Goal: Task Accomplishment & Management: Manage account settings

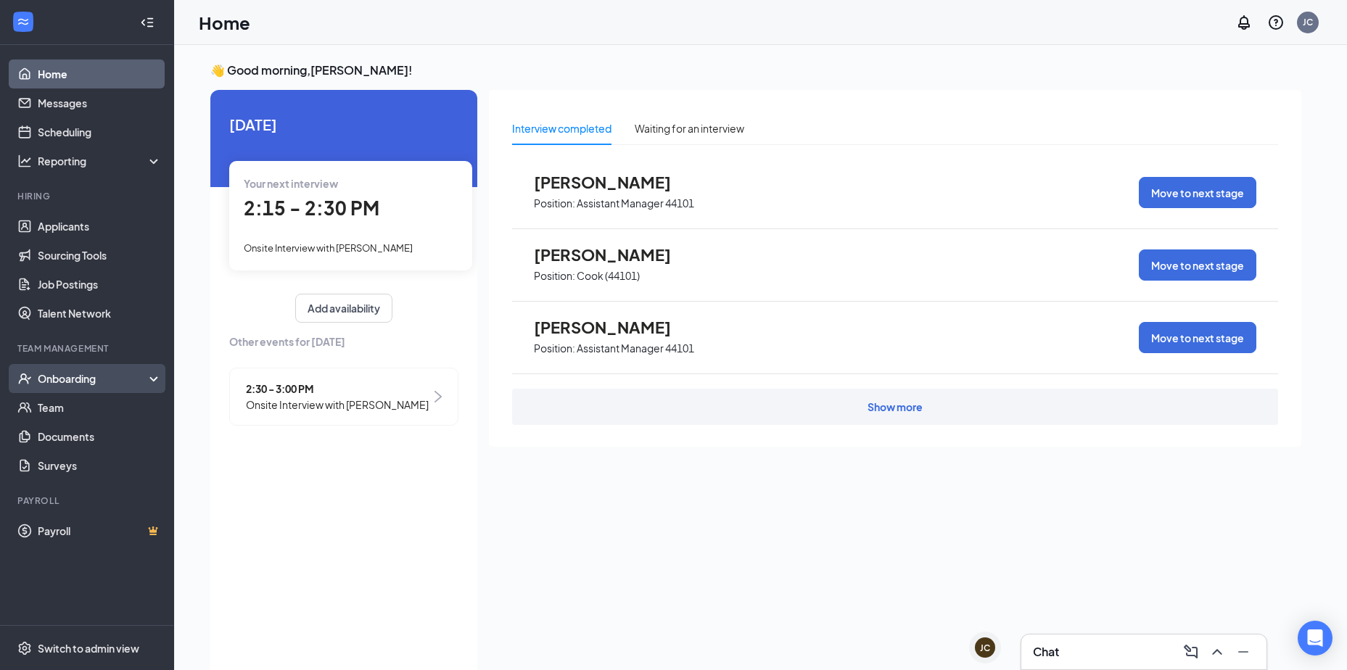
click at [73, 374] on div "Onboarding" at bounding box center [94, 378] width 112 height 15
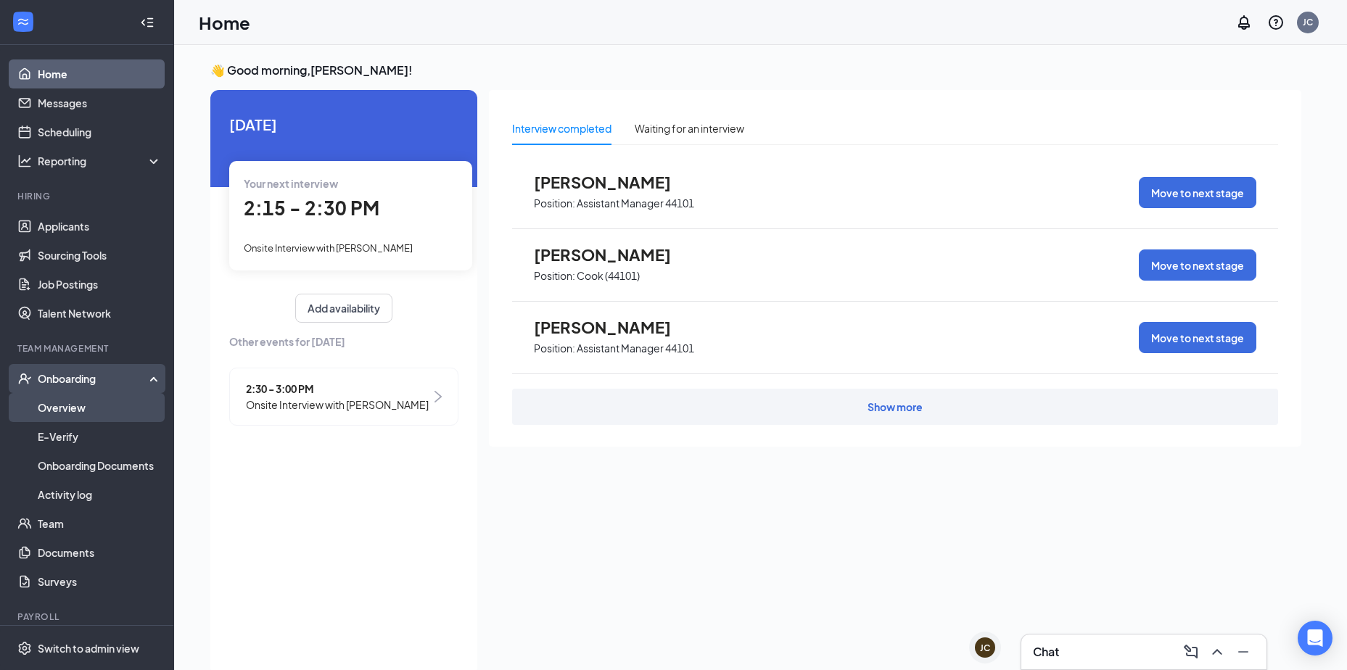
click at [73, 410] on link "Overview" at bounding box center [100, 407] width 124 height 29
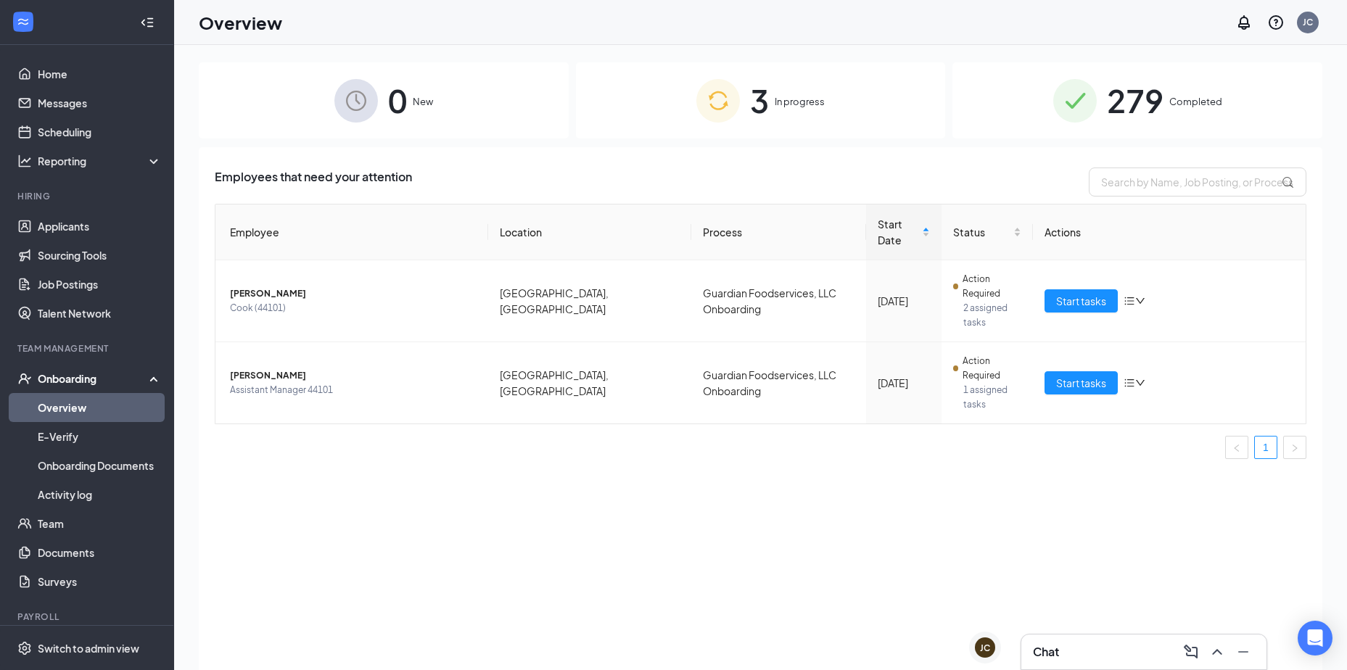
click at [771, 106] on div "3 In progress" at bounding box center [761, 100] width 370 height 76
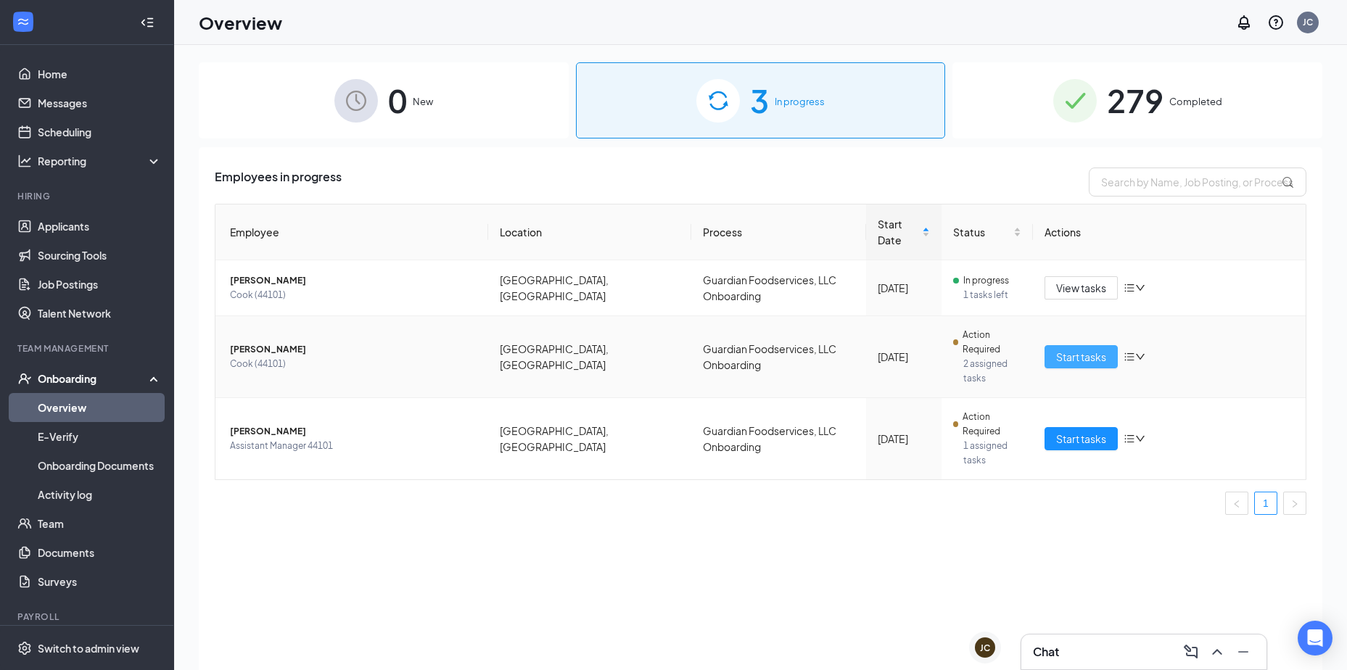
click at [1091, 349] on span "Start tasks" at bounding box center [1081, 357] width 50 height 16
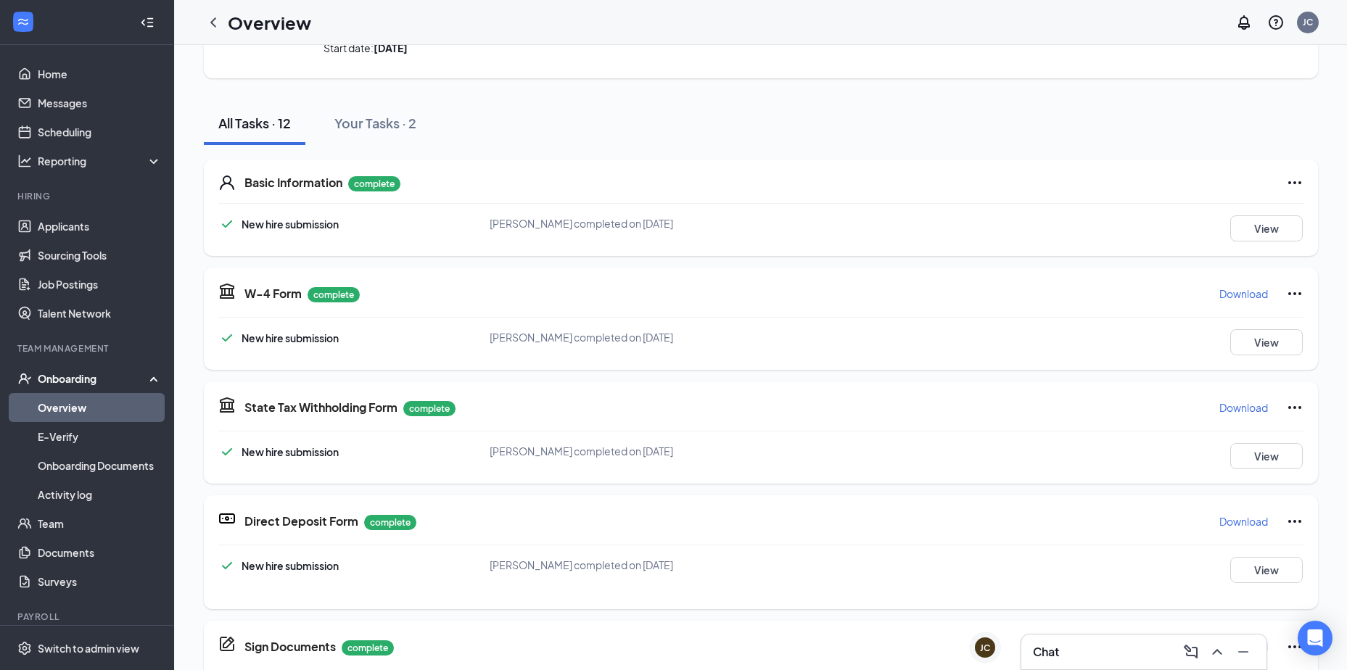
scroll to position [259, 0]
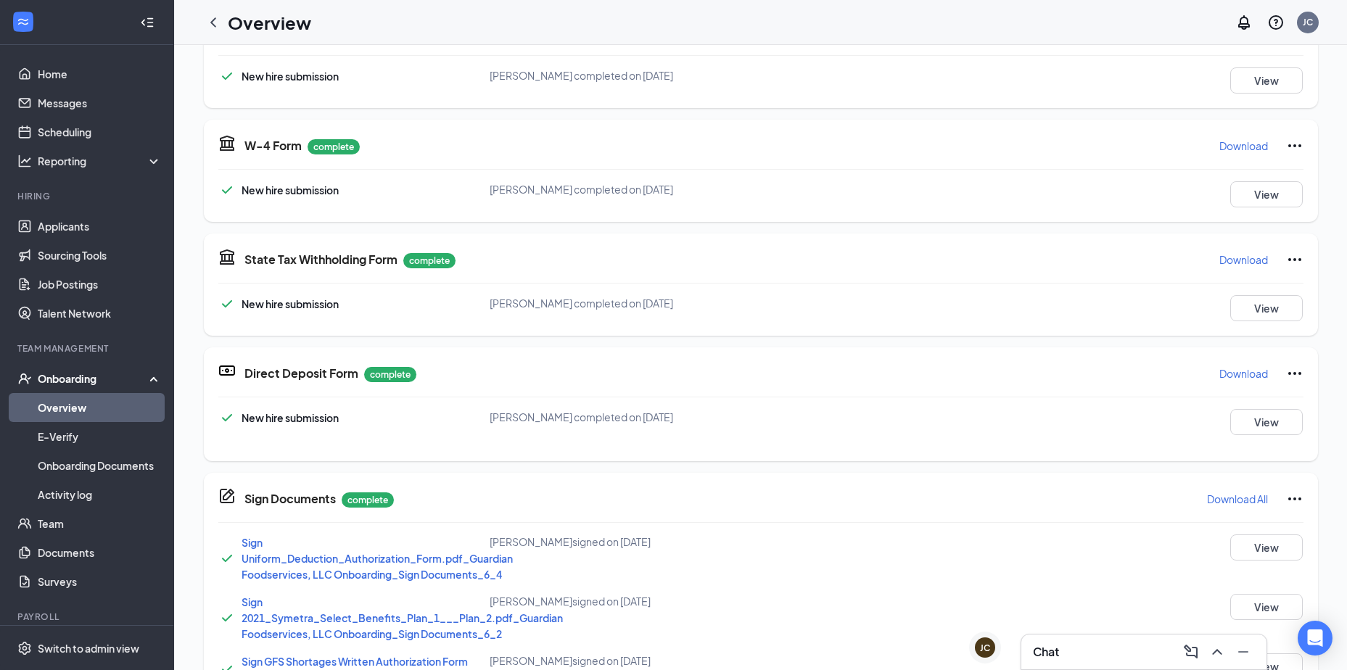
click at [834, 381] on div "Direct Deposit Form complete Download" at bounding box center [773, 373] width 1059 height 23
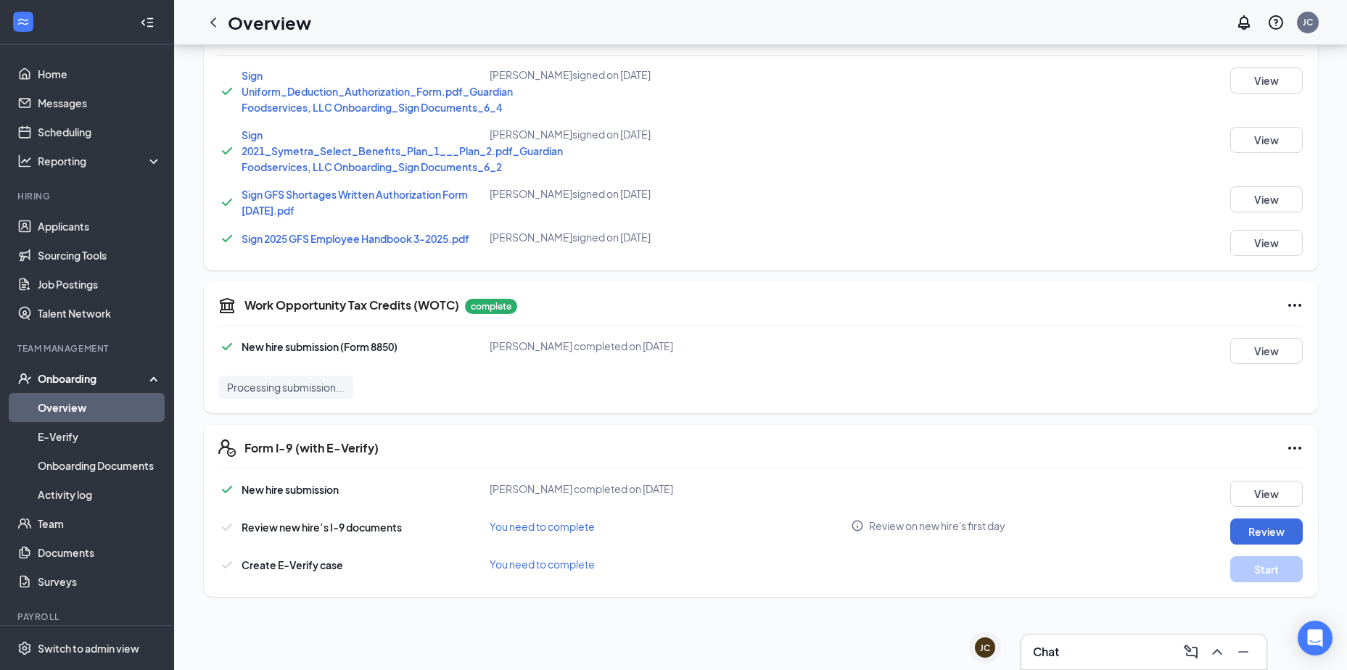
scroll to position [653, 0]
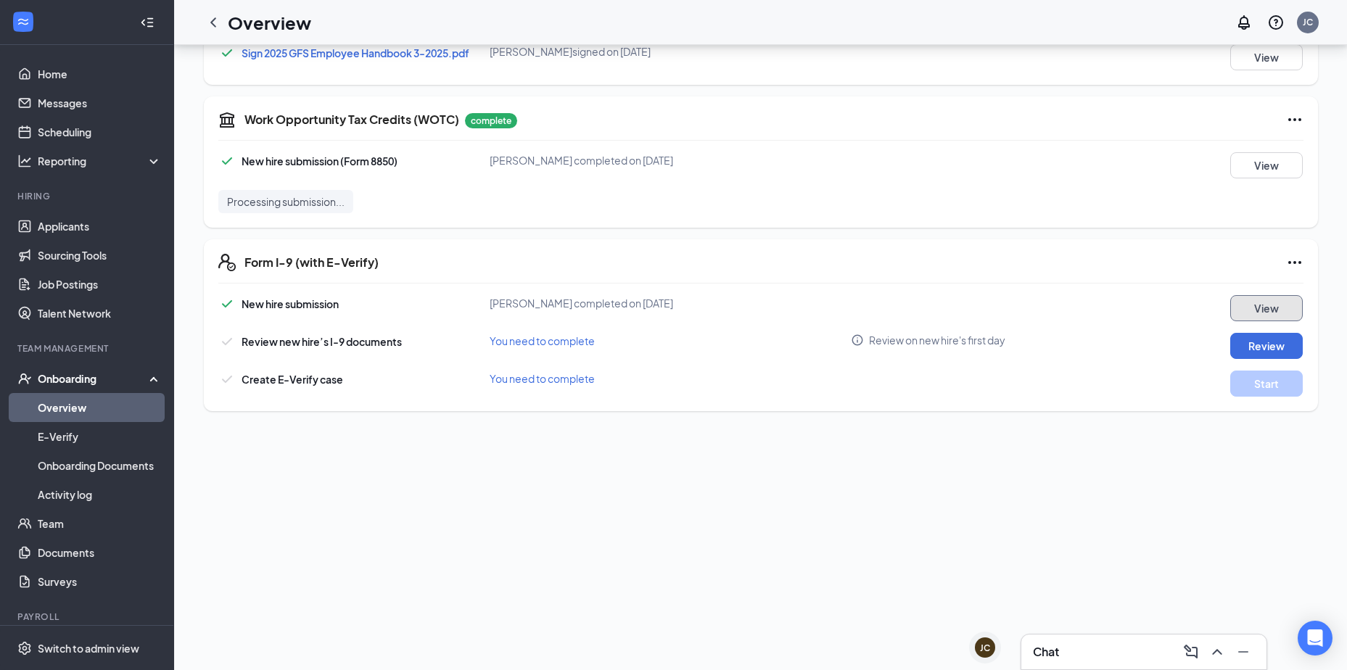
click at [1257, 313] on button "View" at bounding box center [1266, 308] width 73 height 26
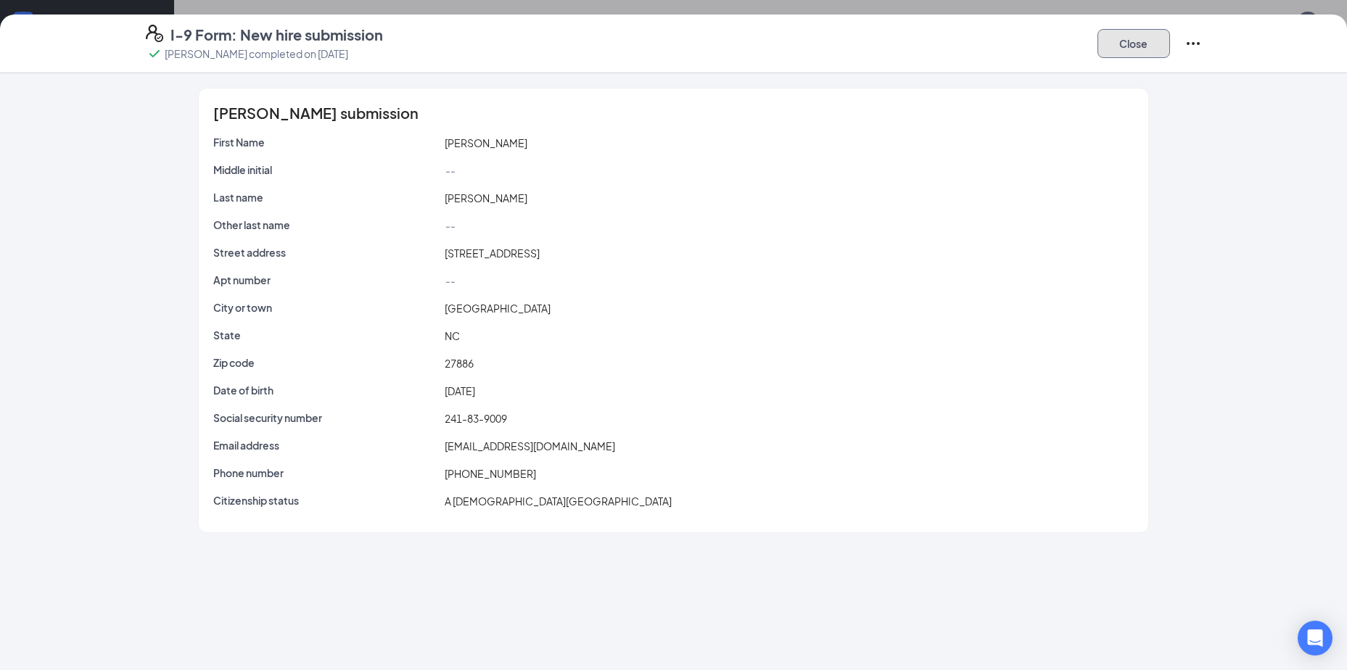
click at [1158, 35] on button "Close" at bounding box center [1133, 43] width 73 height 29
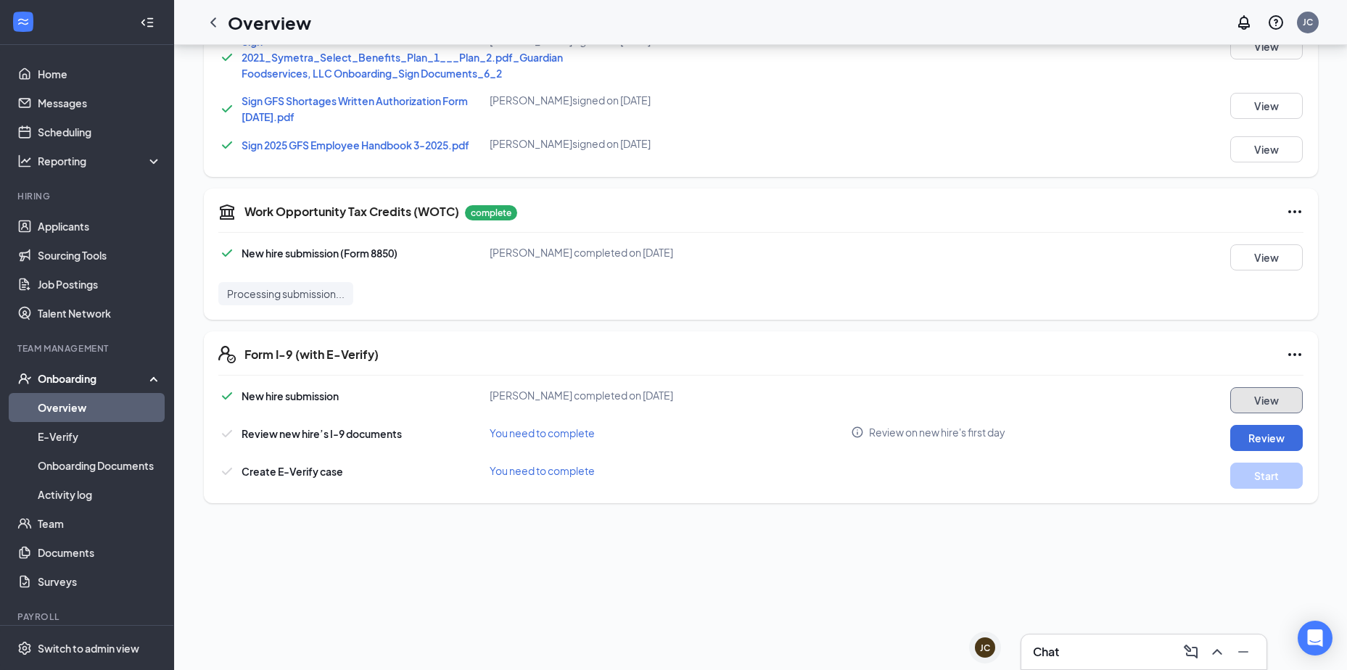
scroll to position [0, 0]
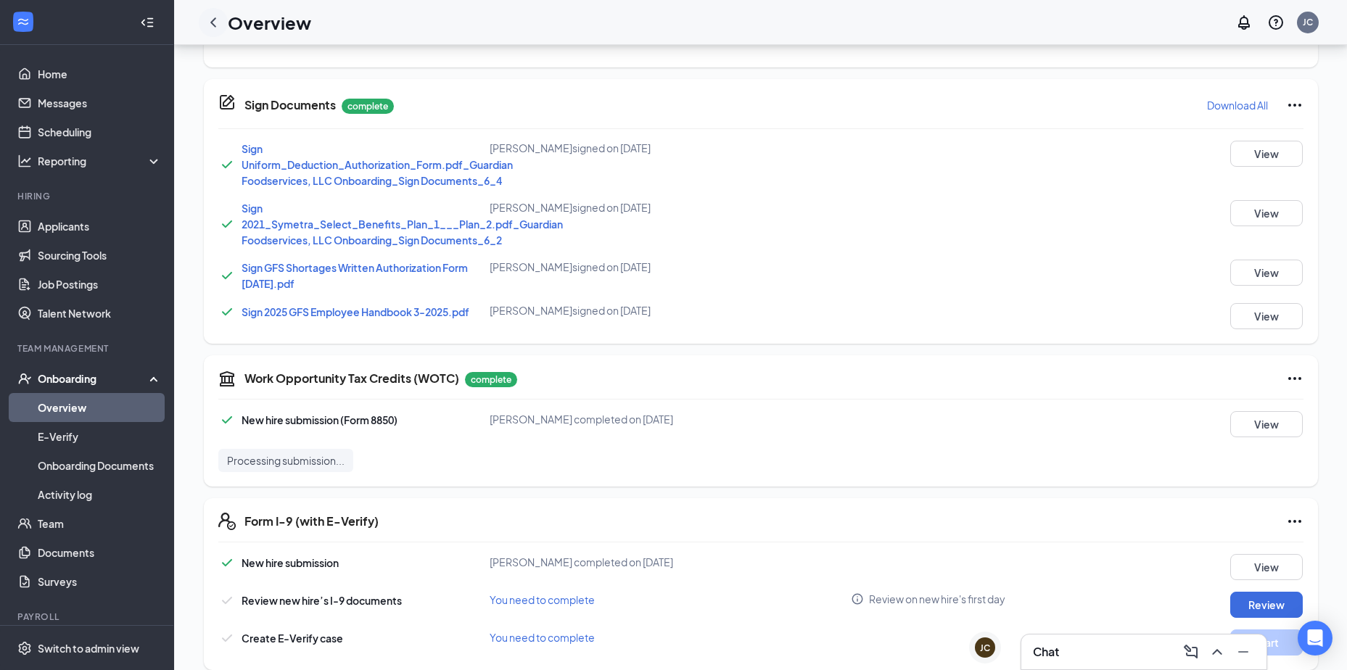
click at [213, 22] on icon "ChevronLeft" at bounding box center [212, 22] width 17 height 17
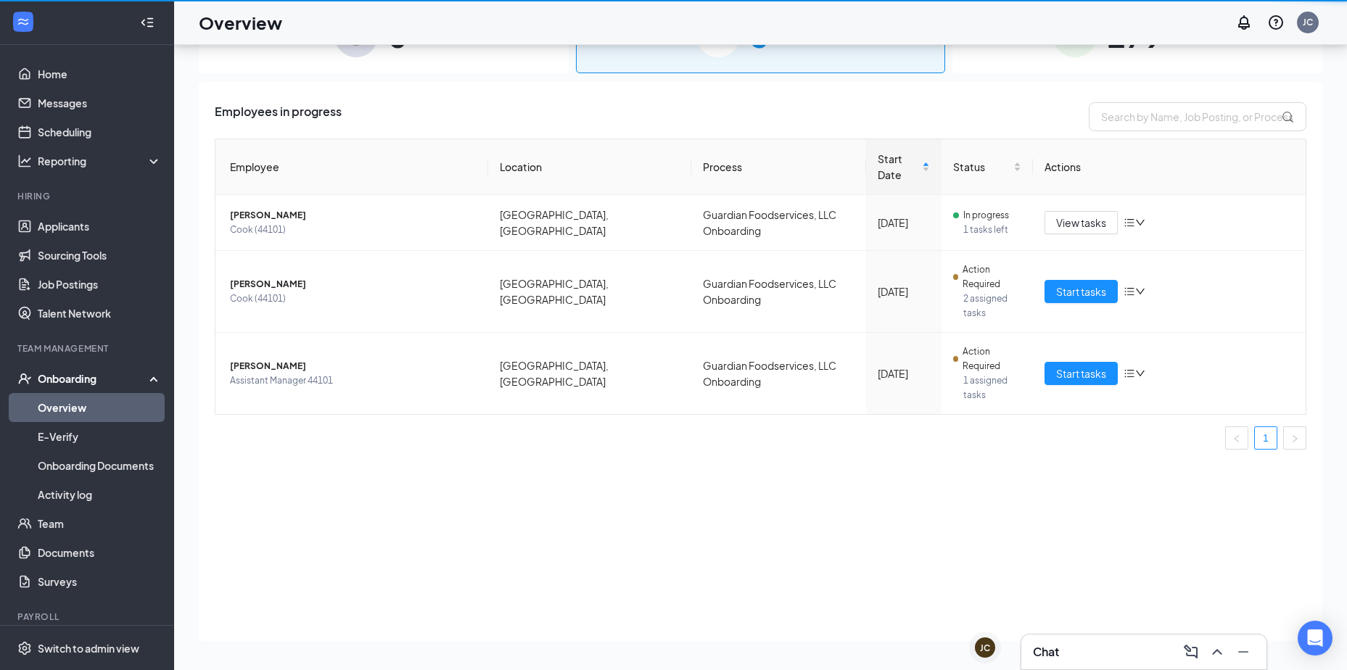
scroll to position [65, 0]
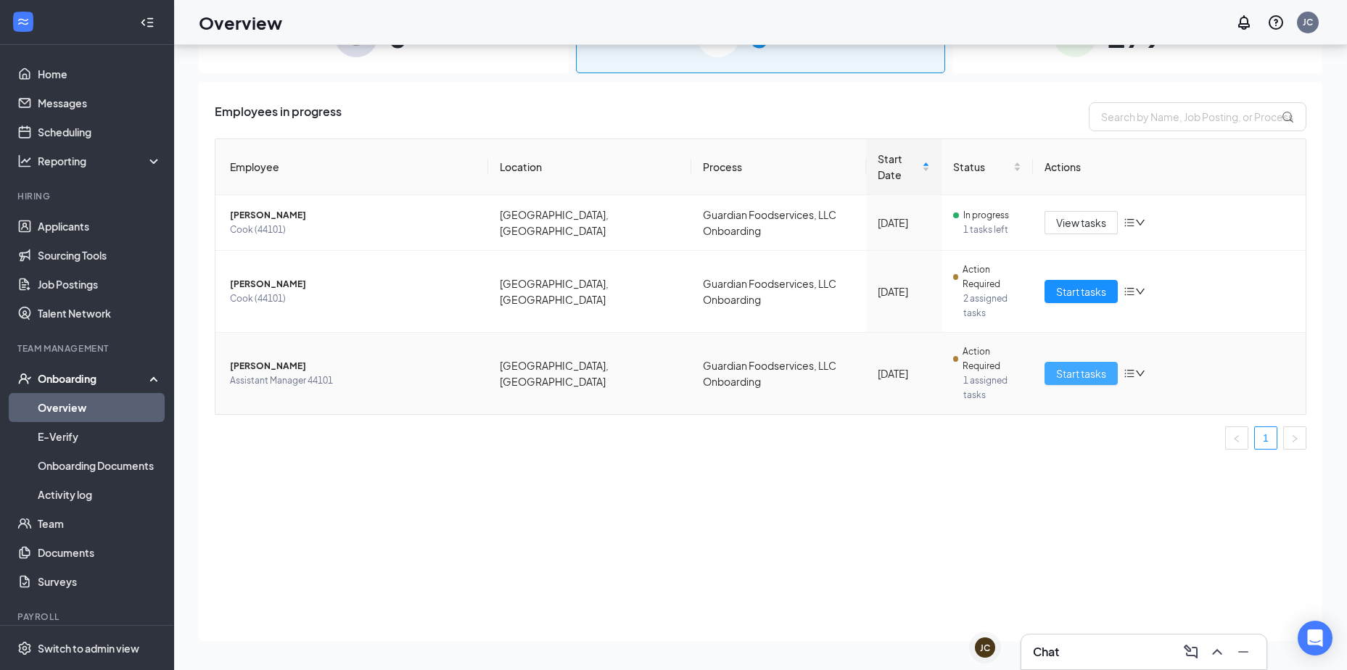
click at [1095, 365] on span "Start tasks" at bounding box center [1081, 373] width 50 height 16
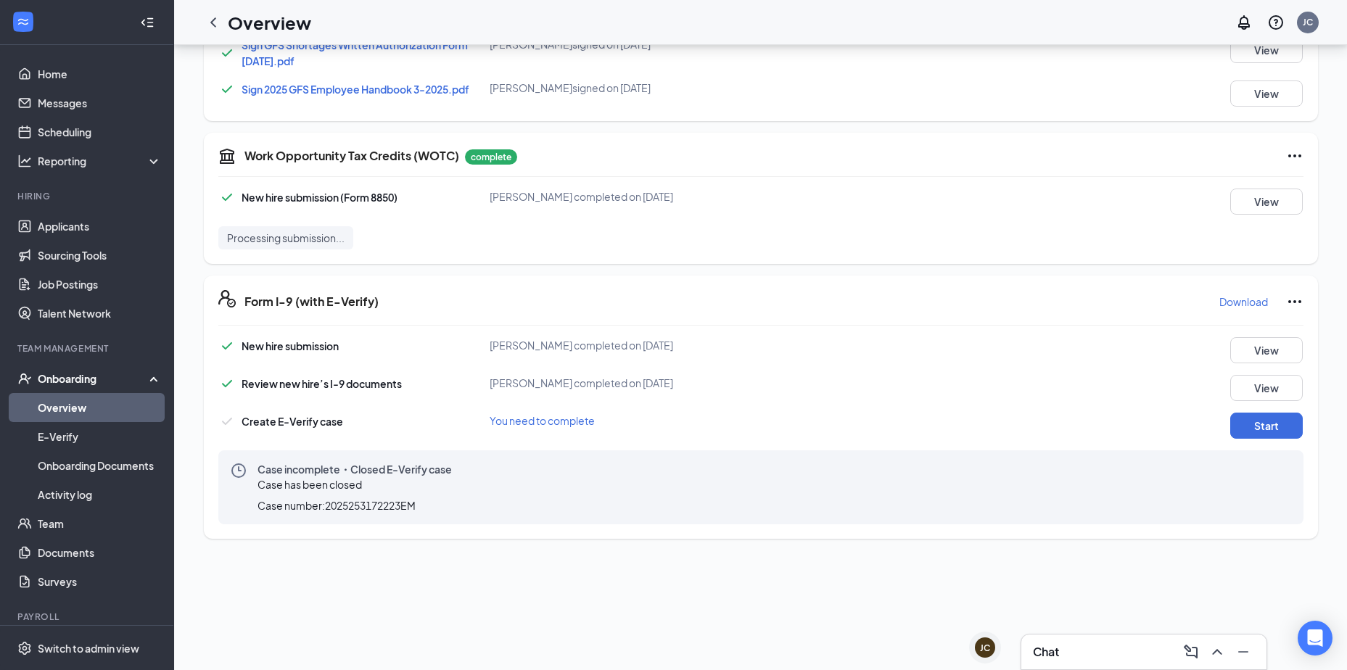
scroll to position [725, 0]
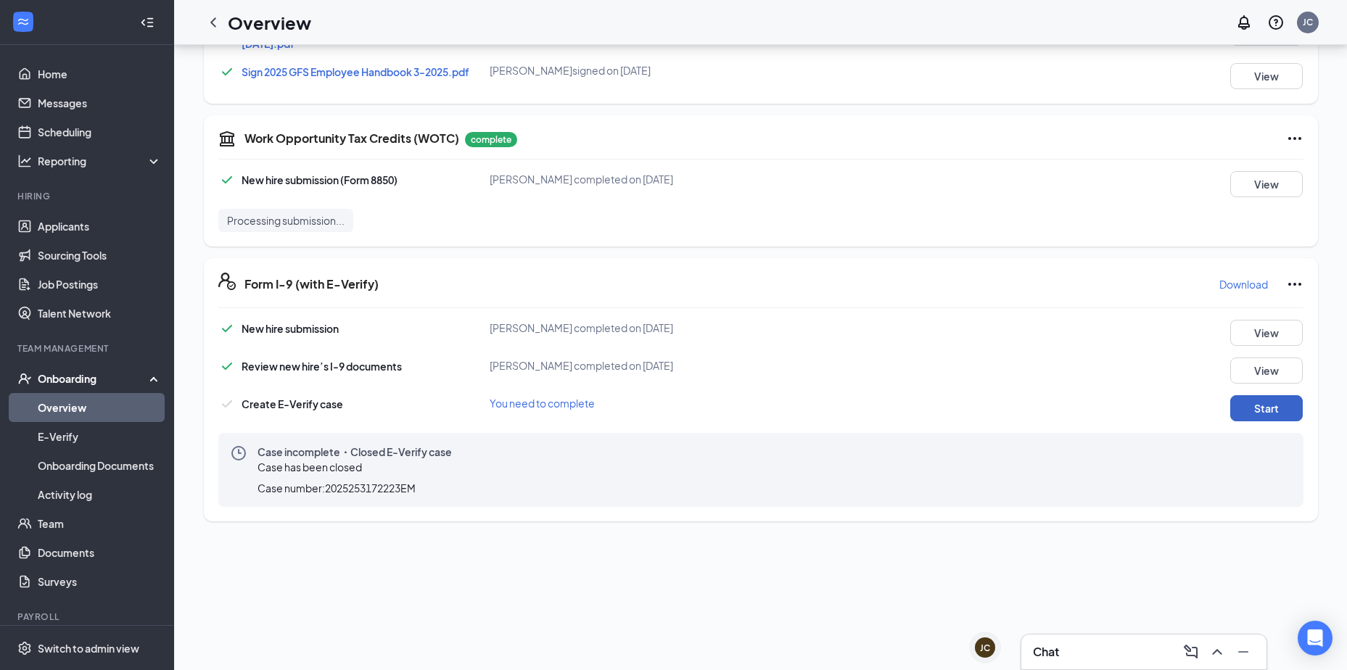
click at [1271, 405] on button "Start" at bounding box center [1266, 408] width 73 height 26
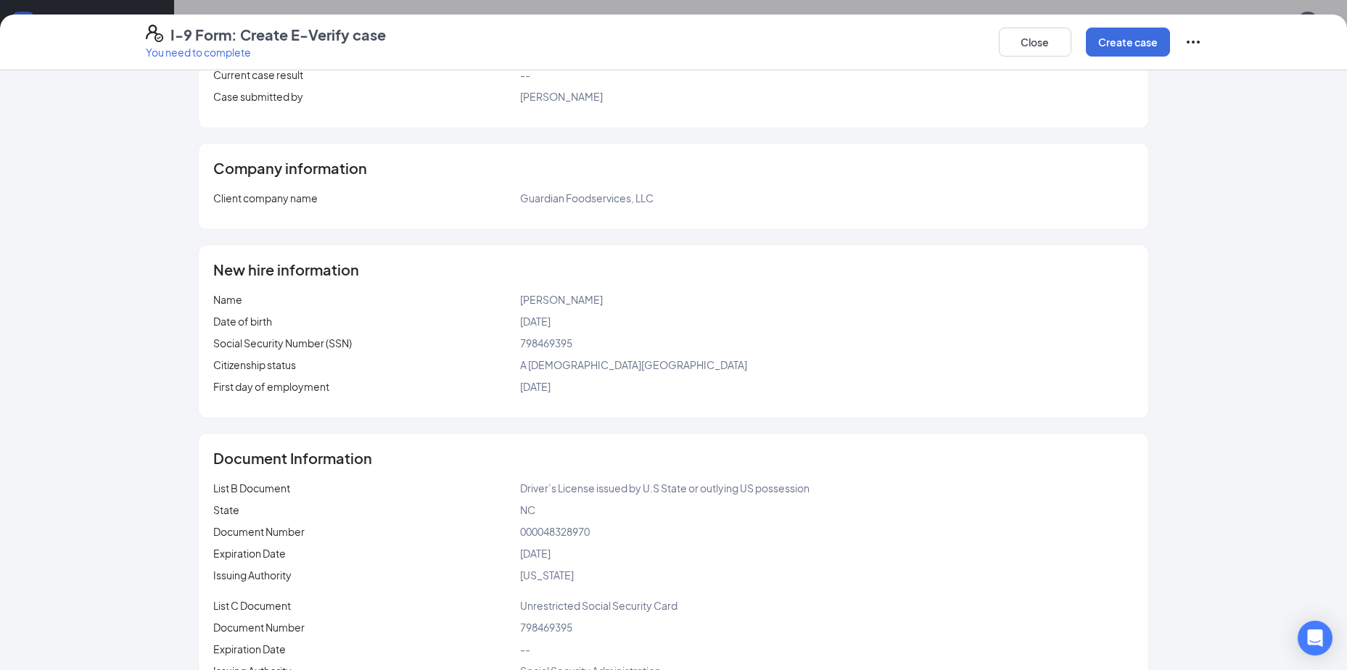
scroll to position [153, 0]
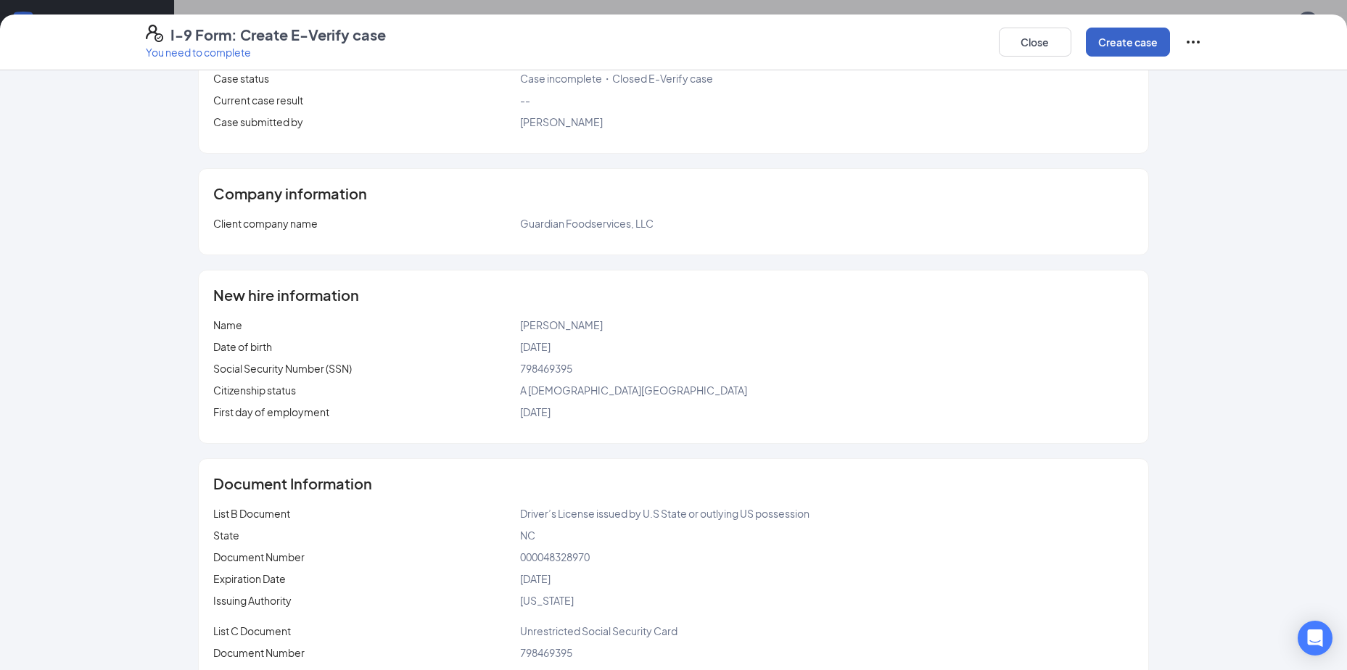
click at [1120, 46] on button "Create case" at bounding box center [1128, 42] width 84 height 29
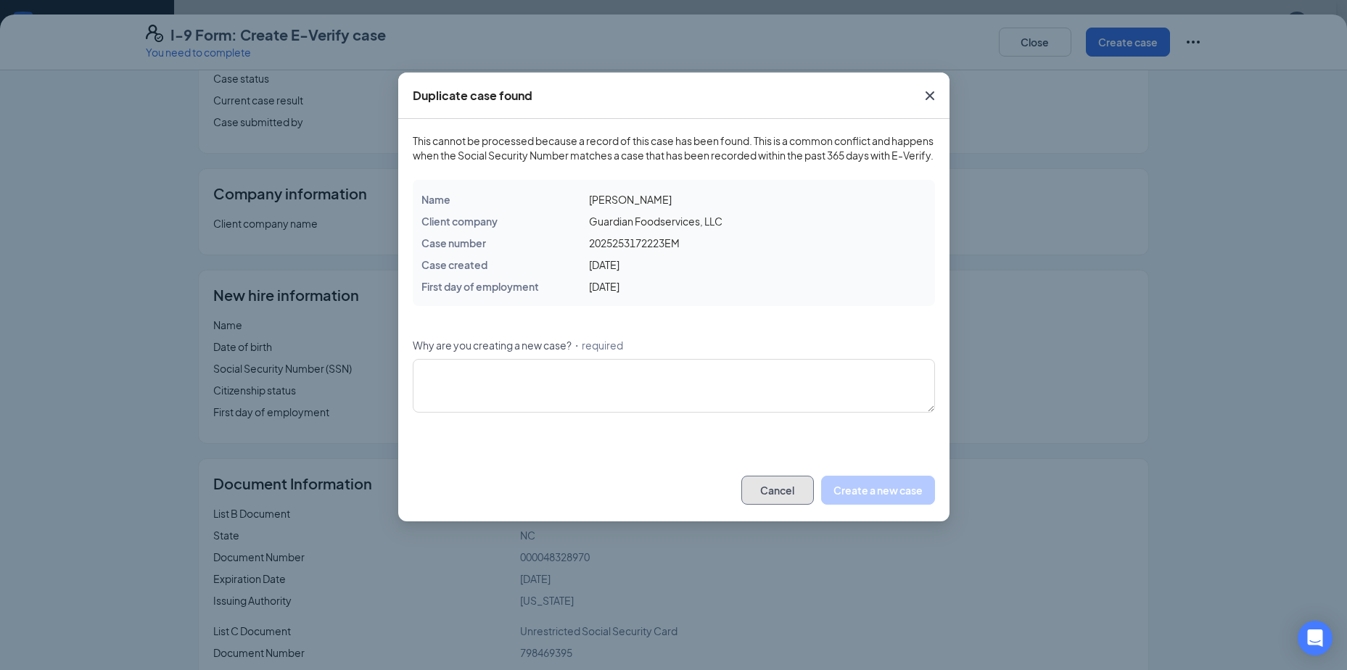
click at [777, 505] on button "Cancel" at bounding box center [777, 490] width 73 height 29
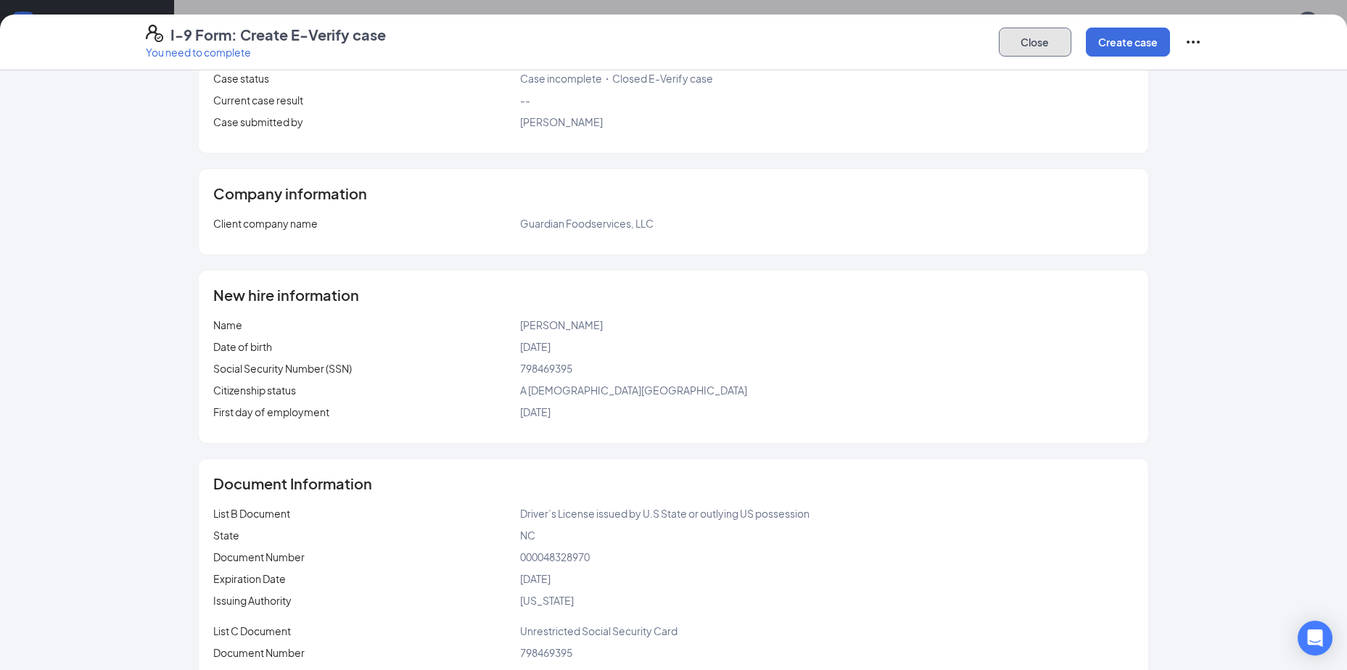
click at [1049, 41] on button "Close" at bounding box center [1034, 42] width 73 height 29
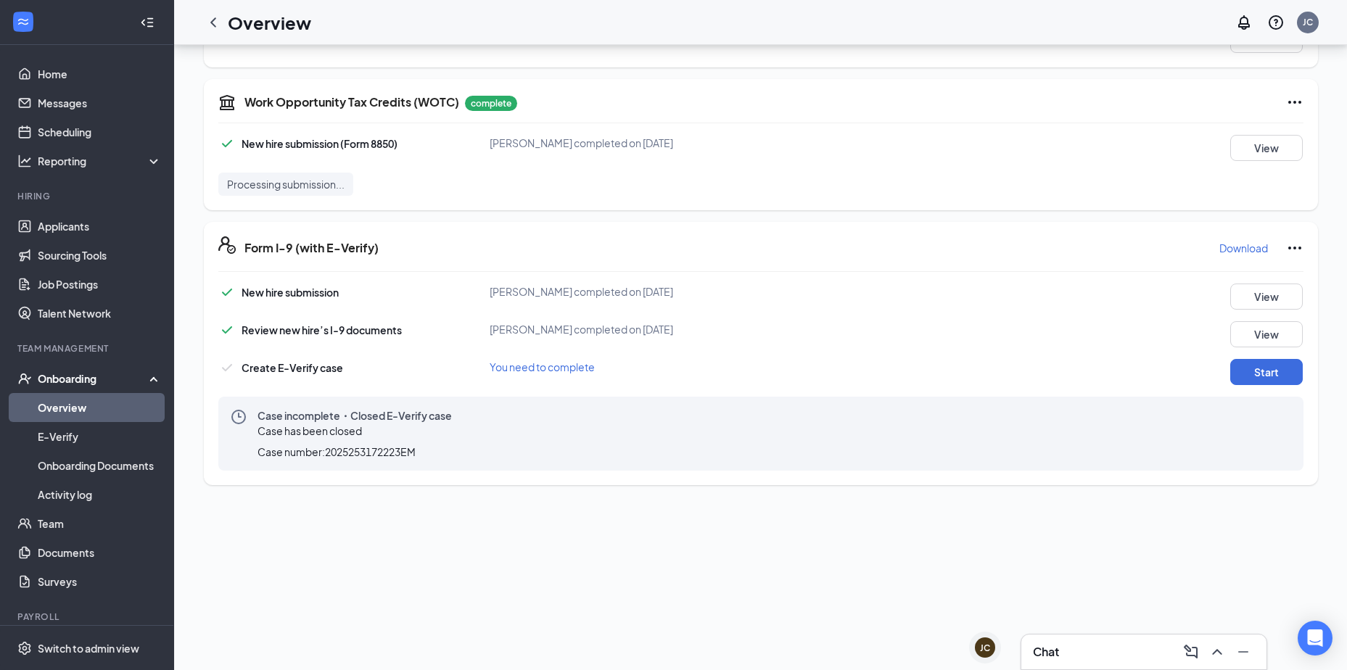
click at [1286, 252] on icon "Ellipses" at bounding box center [1294, 247] width 17 height 17
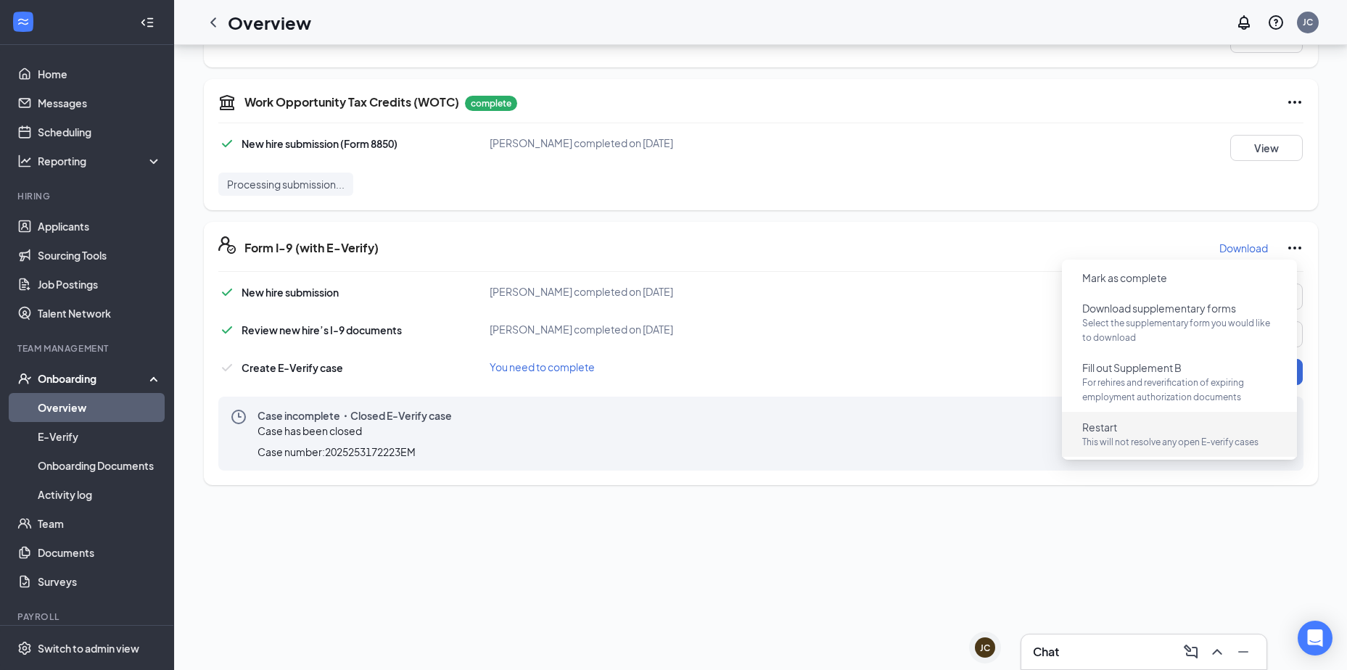
click at [1123, 442] on p "This will not resolve any open E-verify cases" at bounding box center [1179, 442] width 194 height 15
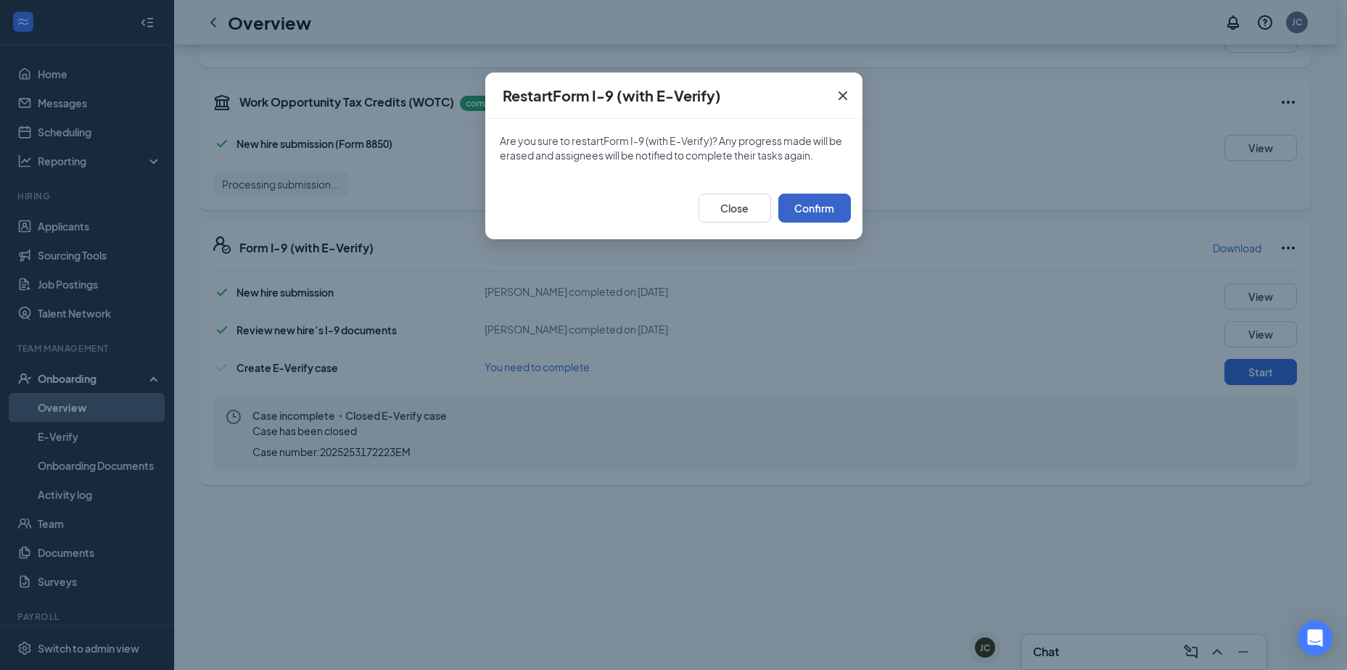
click at [812, 211] on button "Confirm" at bounding box center [814, 208] width 73 height 29
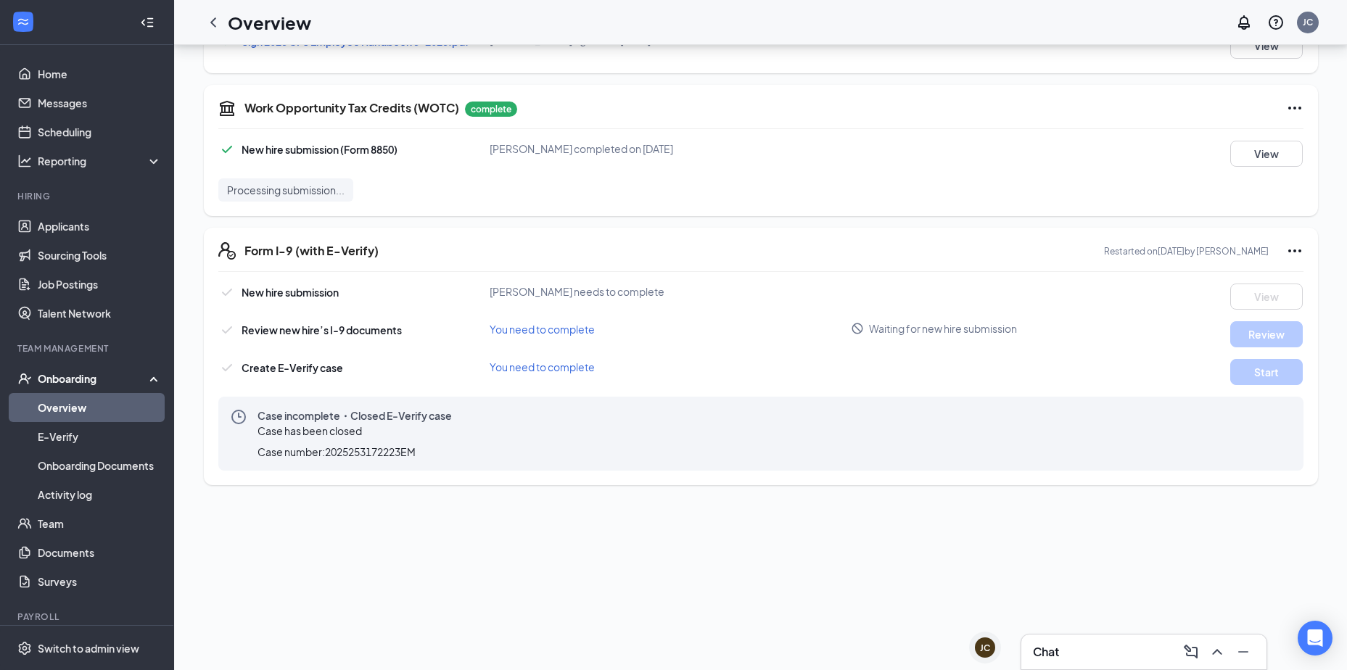
scroll to position [0, 0]
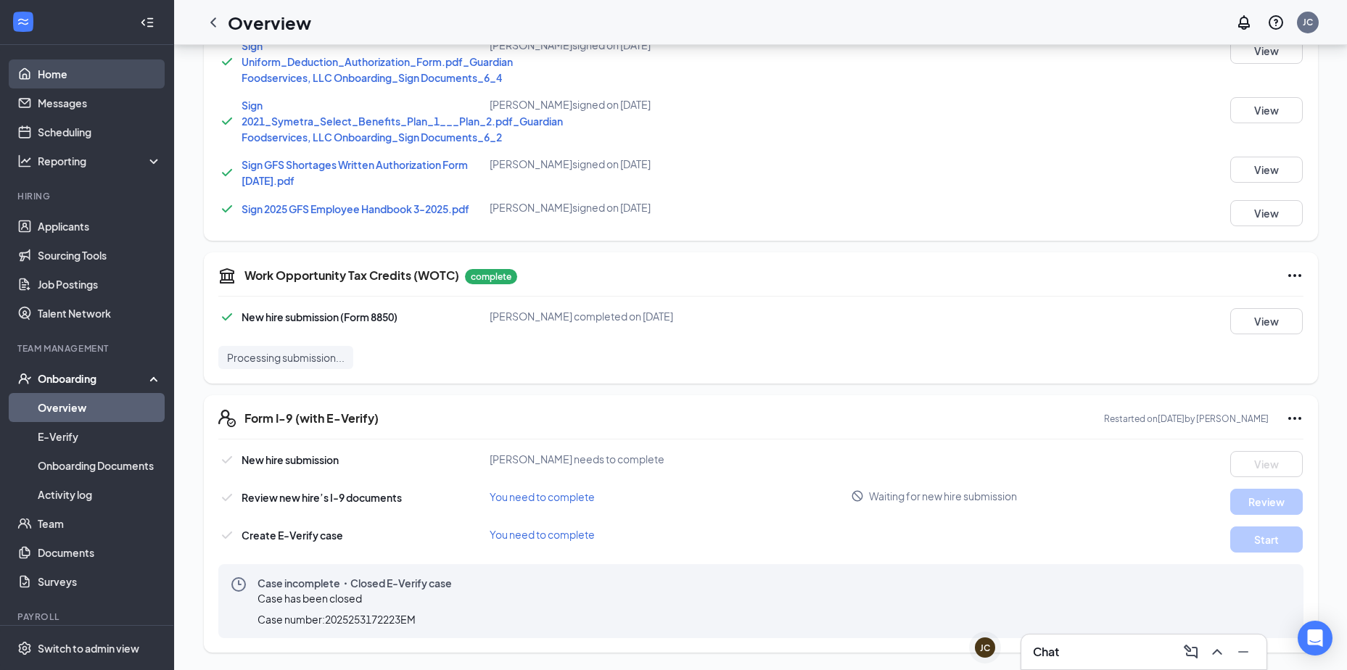
click at [54, 72] on link "Home" at bounding box center [100, 73] width 124 height 29
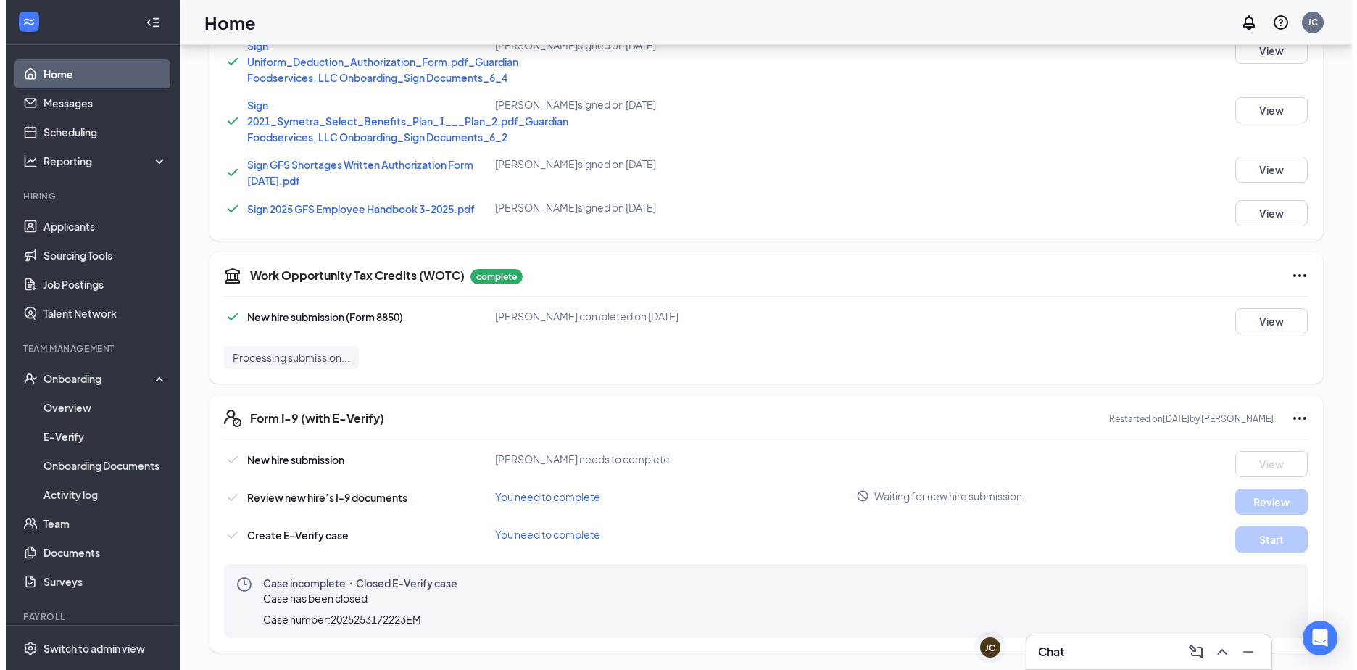
scroll to position [30, 0]
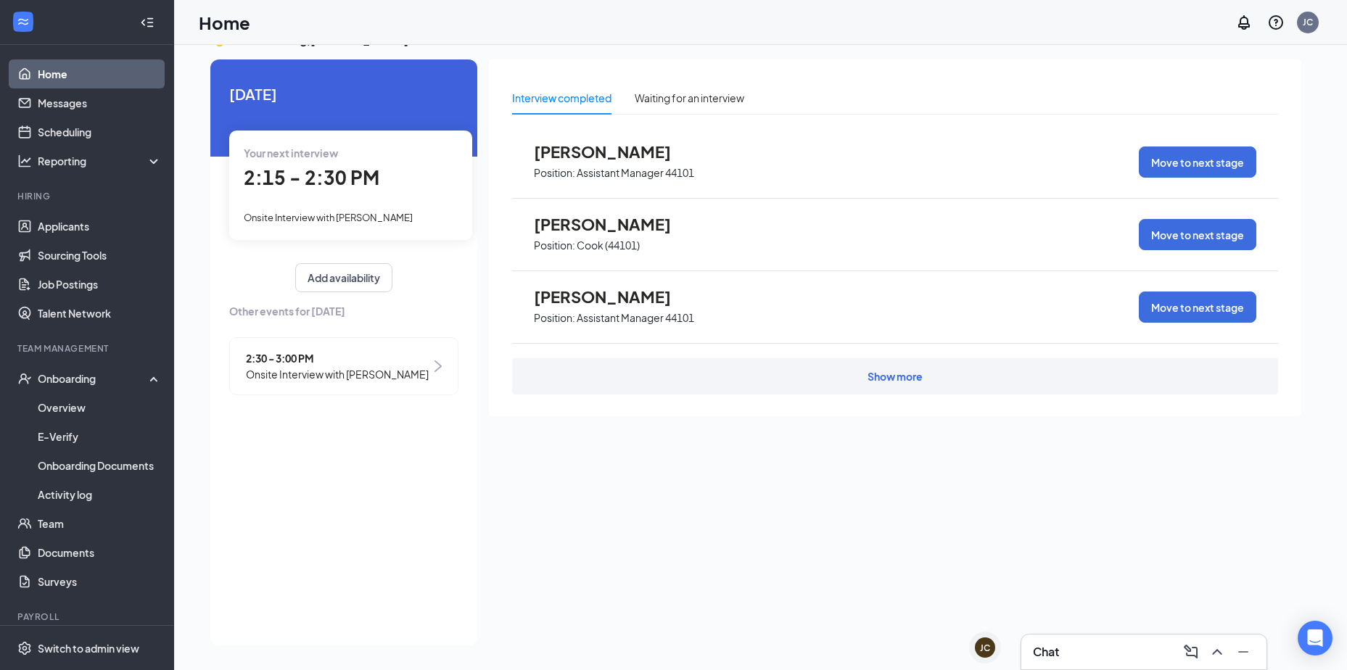
click at [327, 222] on span "Onsite Interview with [PERSON_NAME]" at bounding box center [328, 218] width 169 height 12
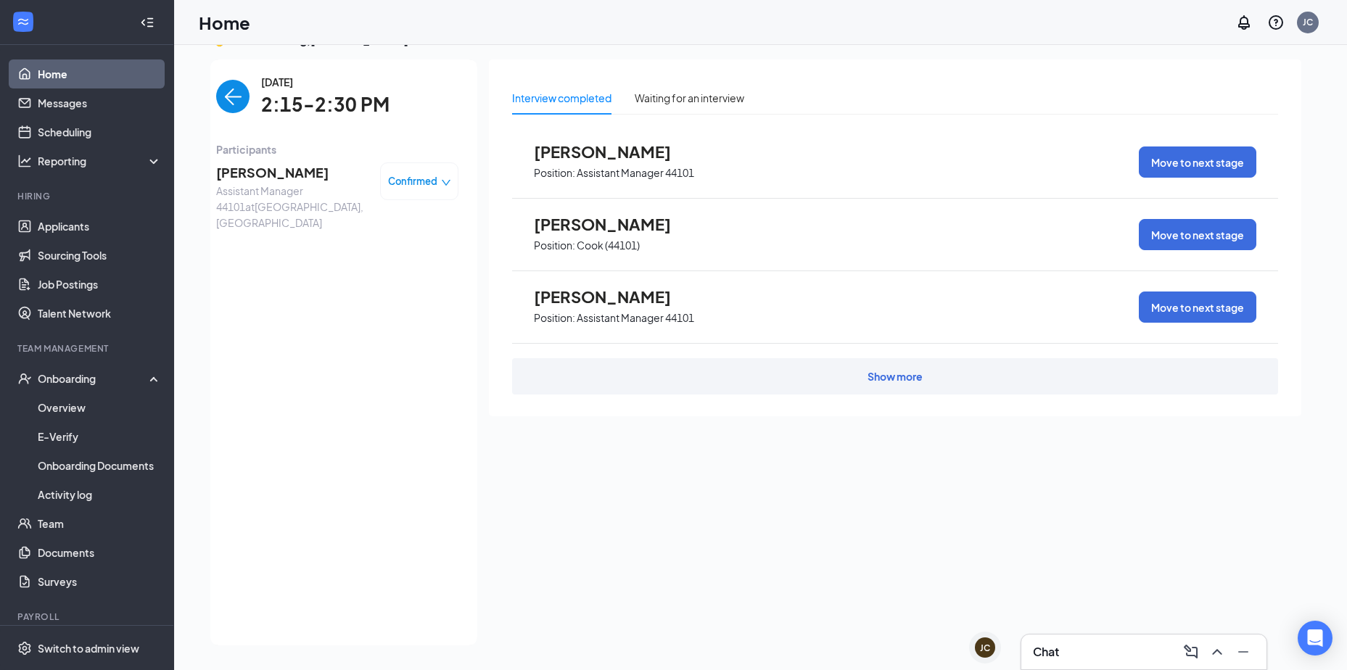
click at [265, 174] on span "[PERSON_NAME]" at bounding box center [292, 172] width 152 height 20
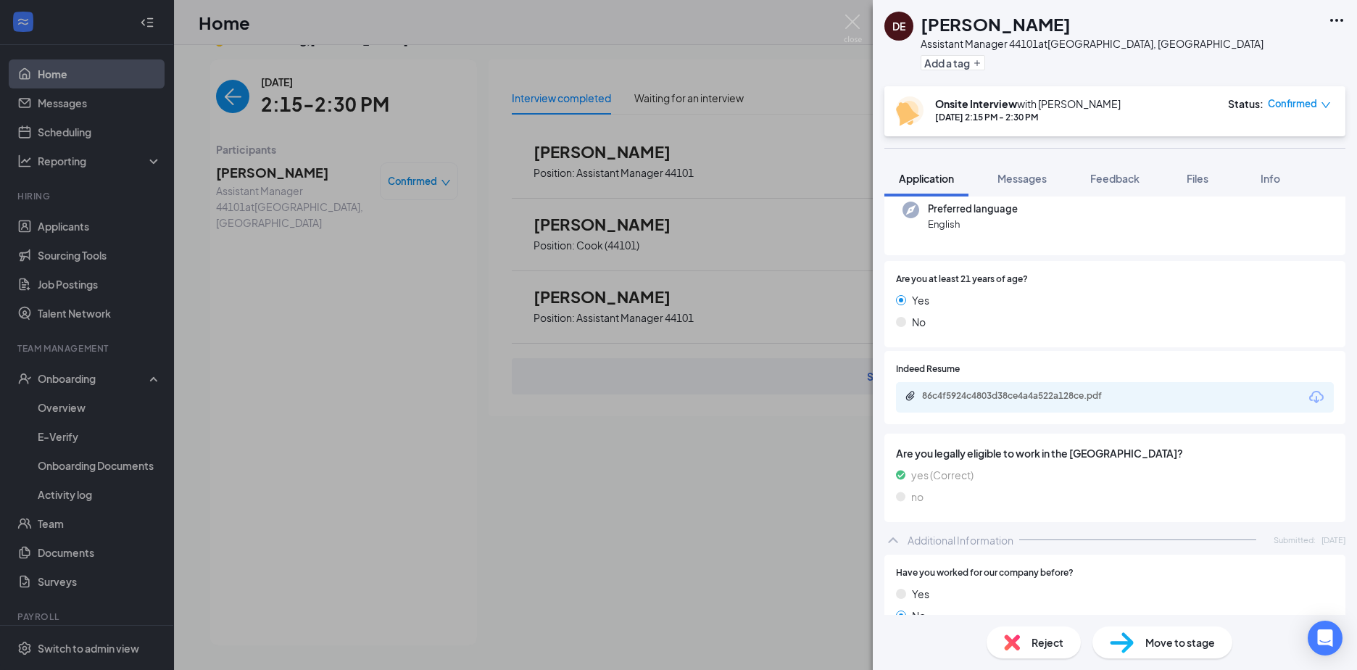
scroll to position [145, 0]
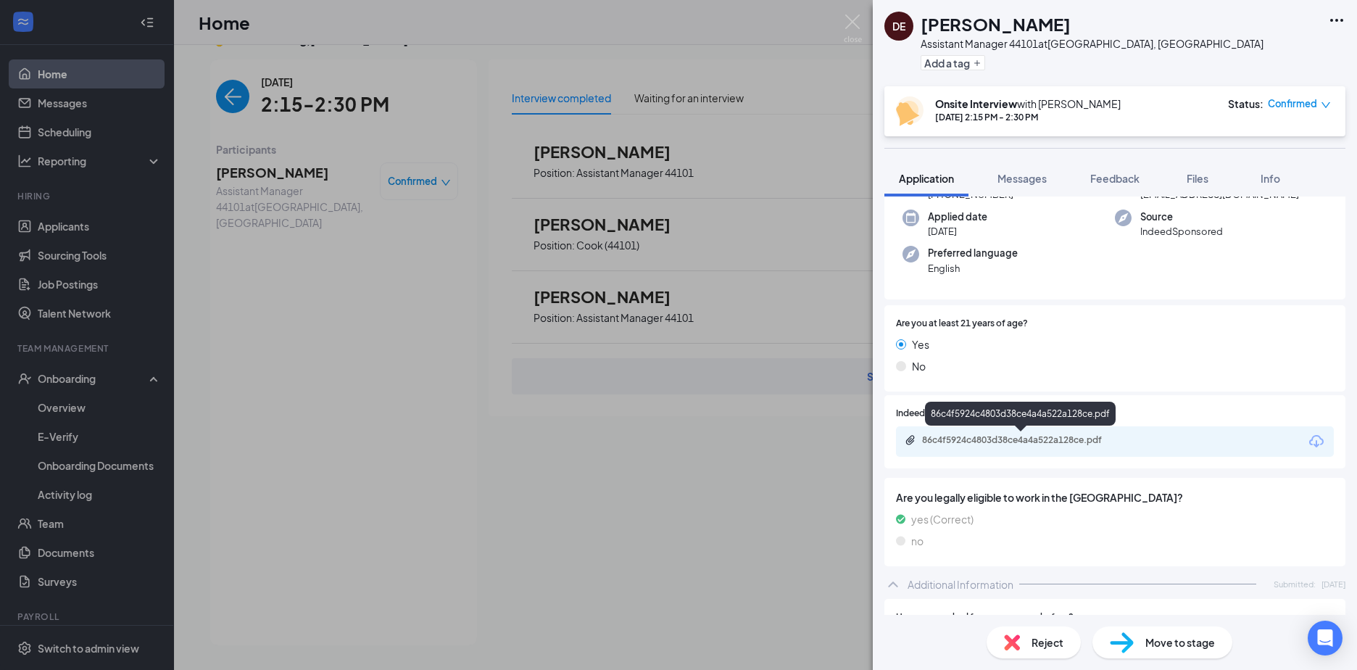
click at [1003, 438] on div "86c4f5924c4803d38ce4a4a522a128ce.pdf" at bounding box center [1023, 440] width 203 height 12
click at [300, 502] on div "DE [PERSON_NAME] Assistant Manager 44101 at [GEOGRAPHIC_DATA], [GEOGRAPHIC_DATA…" at bounding box center [678, 335] width 1357 height 670
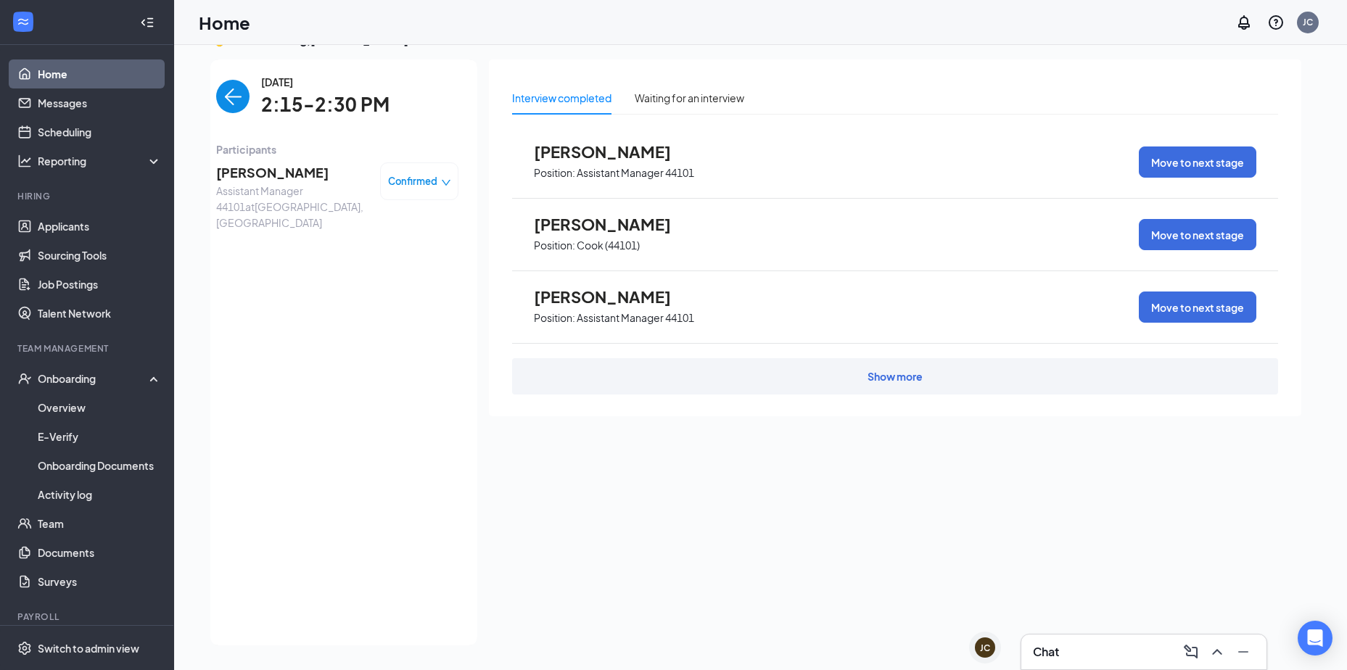
click at [240, 89] on img "back-button" at bounding box center [232, 96] width 33 height 33
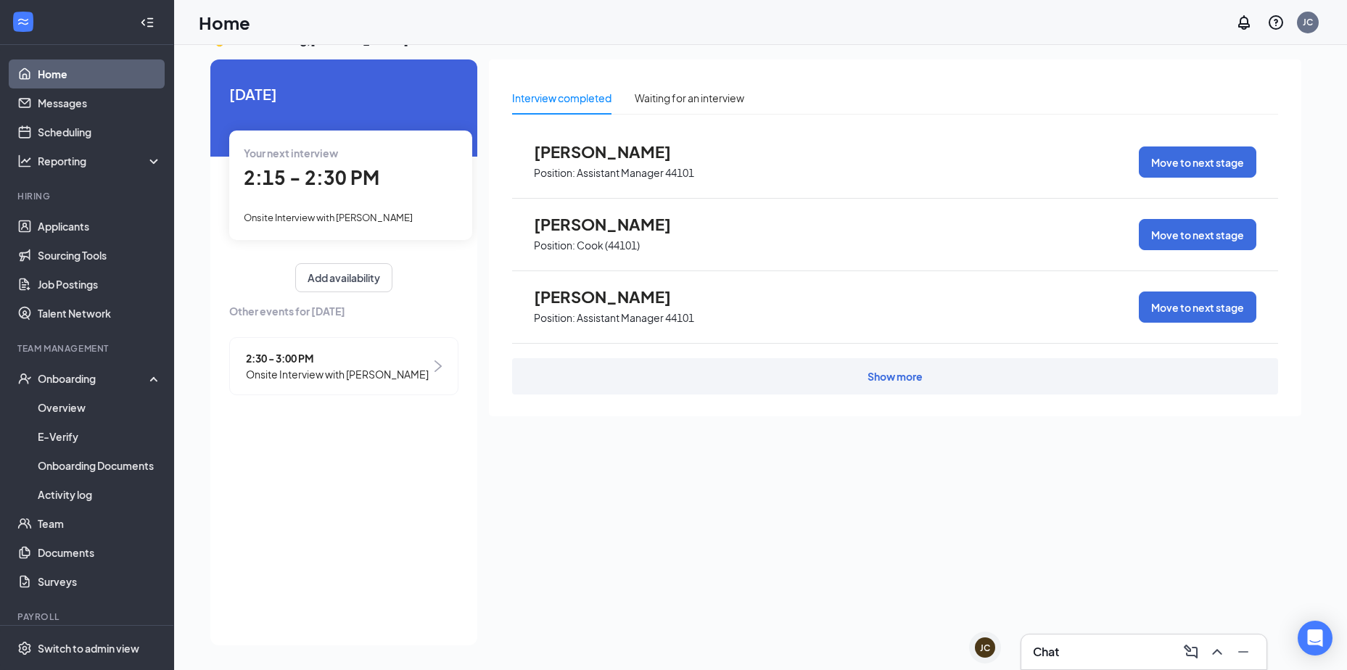
click at [391, 372] on span "Onsite Interview with [PERSON_NAME]" at bounding box center [337, 374] width 183 height 16
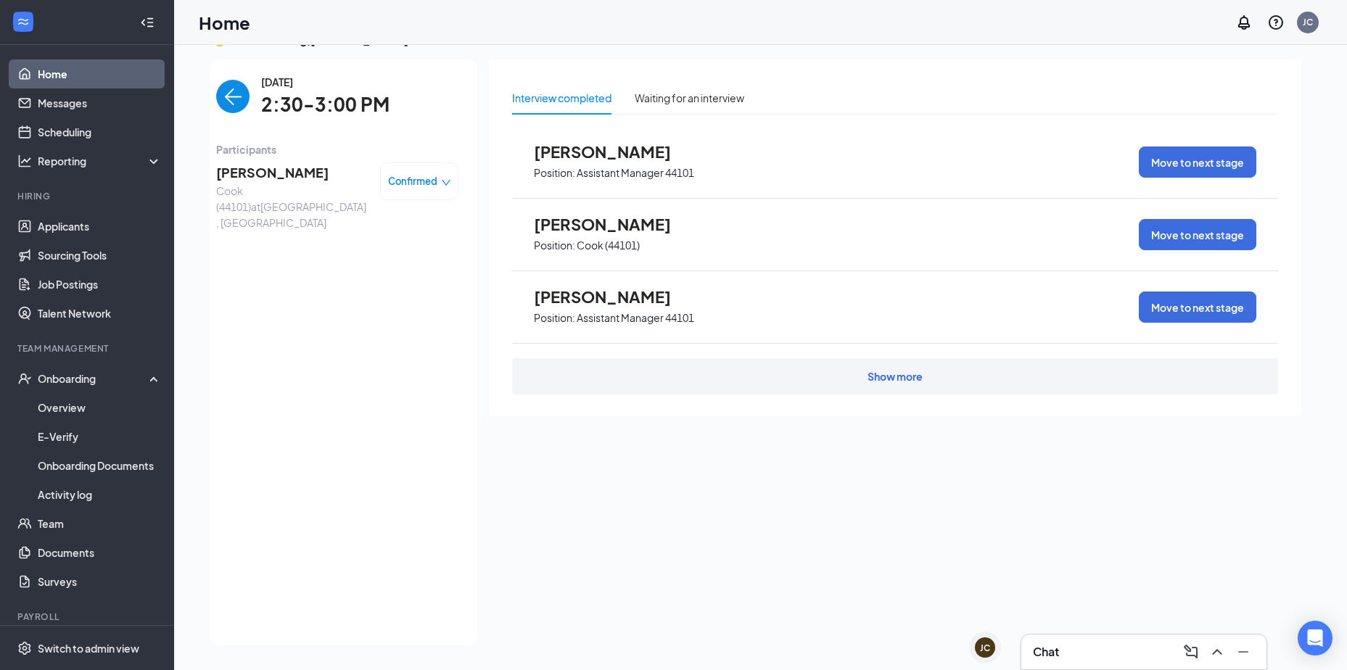
click at [272, 169] on span "[PERSON_NAME]" at bounding box center [292, 172] width 152 height 20
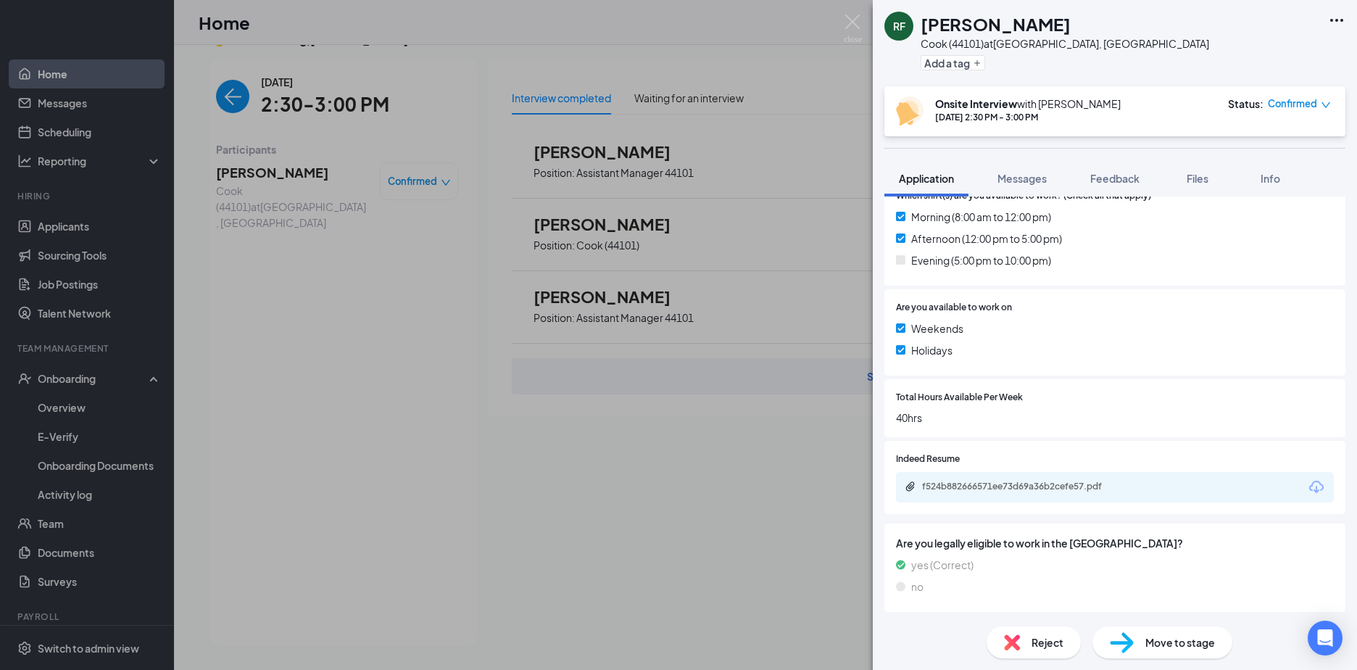
scroll to position [434, 0]
click at [1042, 490] on div "f524b882666571ee73d69a36b2cefe57.pdf" at bounding box center [1023, 486] width 203 height 12
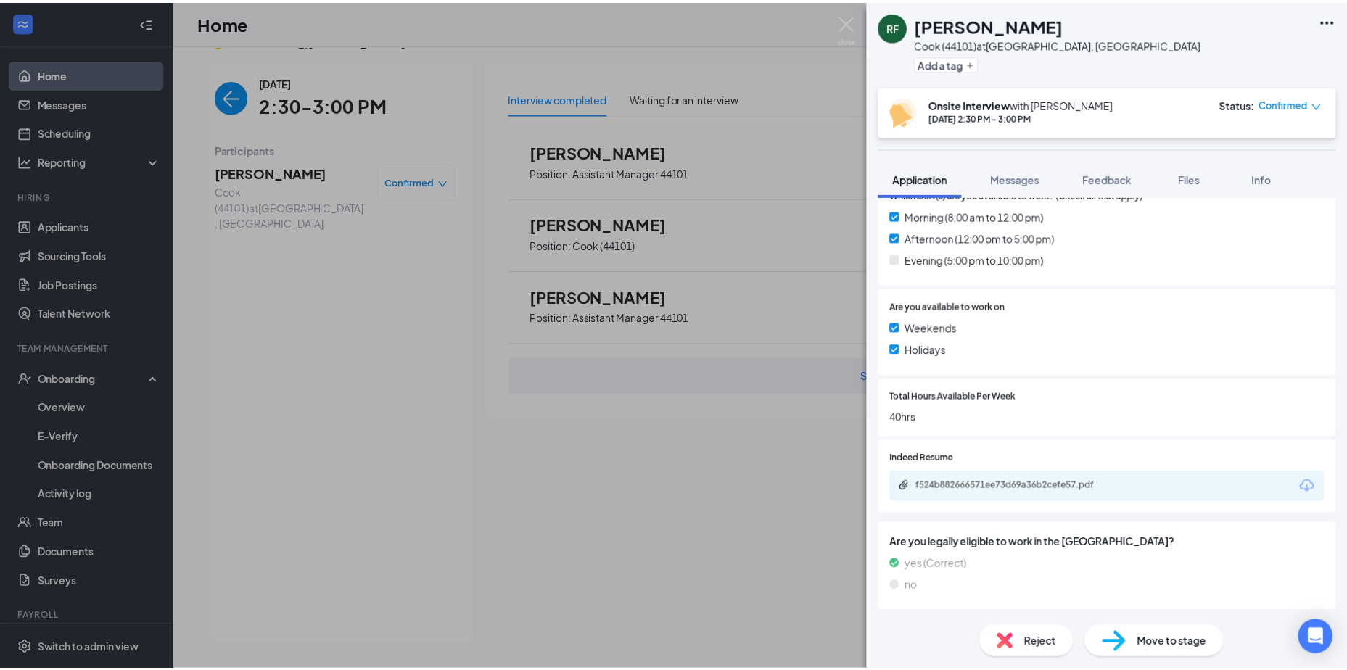
scroll to position [429, 0]
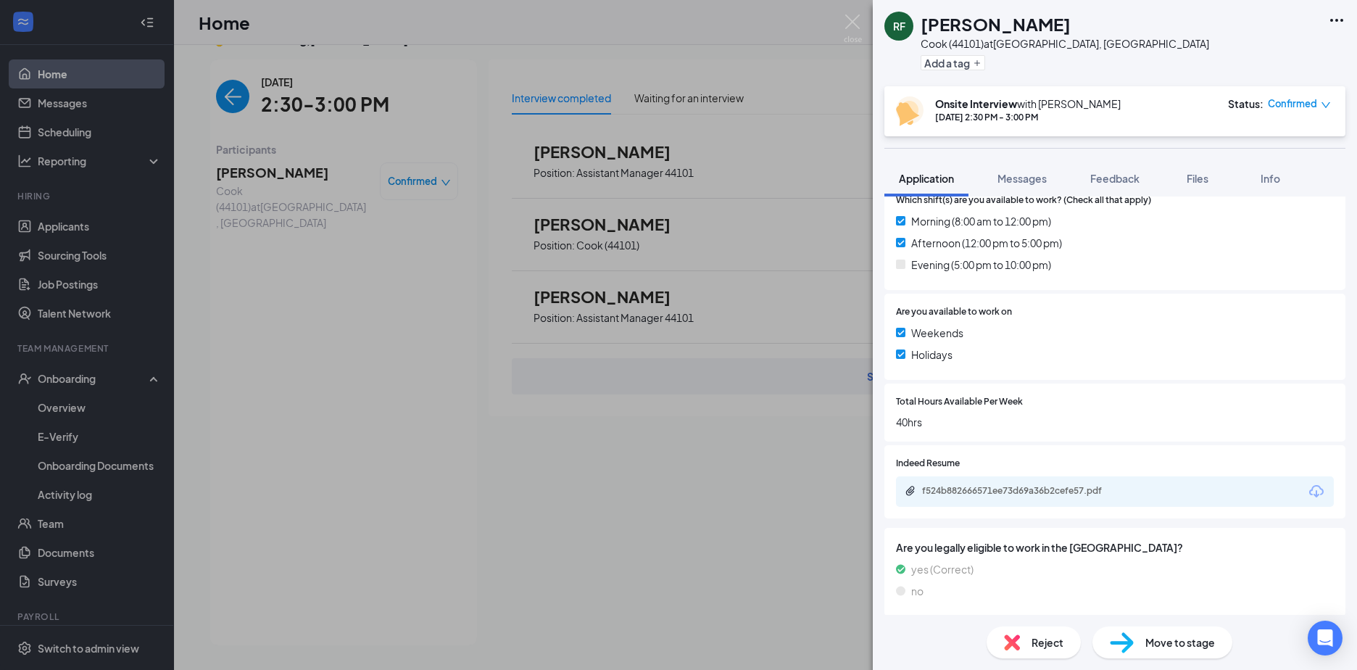
click at [376, 501] on div "RF [PERSON_NAME] Cook (44101) at [GEOGRAPHIC_DATA], [GEOGRAPHIC_DATA] Add a tag…" at bounding box center [678, 335] width 1357 height 670
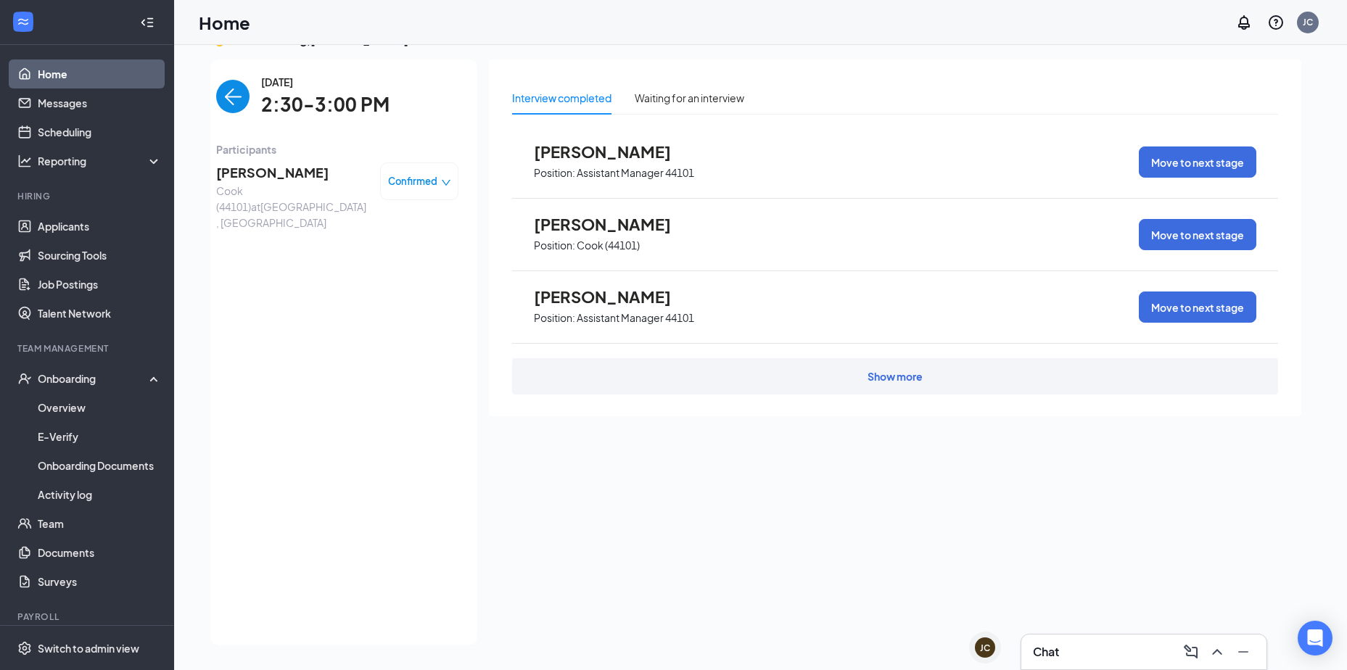
click at [228, 94] on img "back-button" at bounding box center [232, 96] width 33 height 33
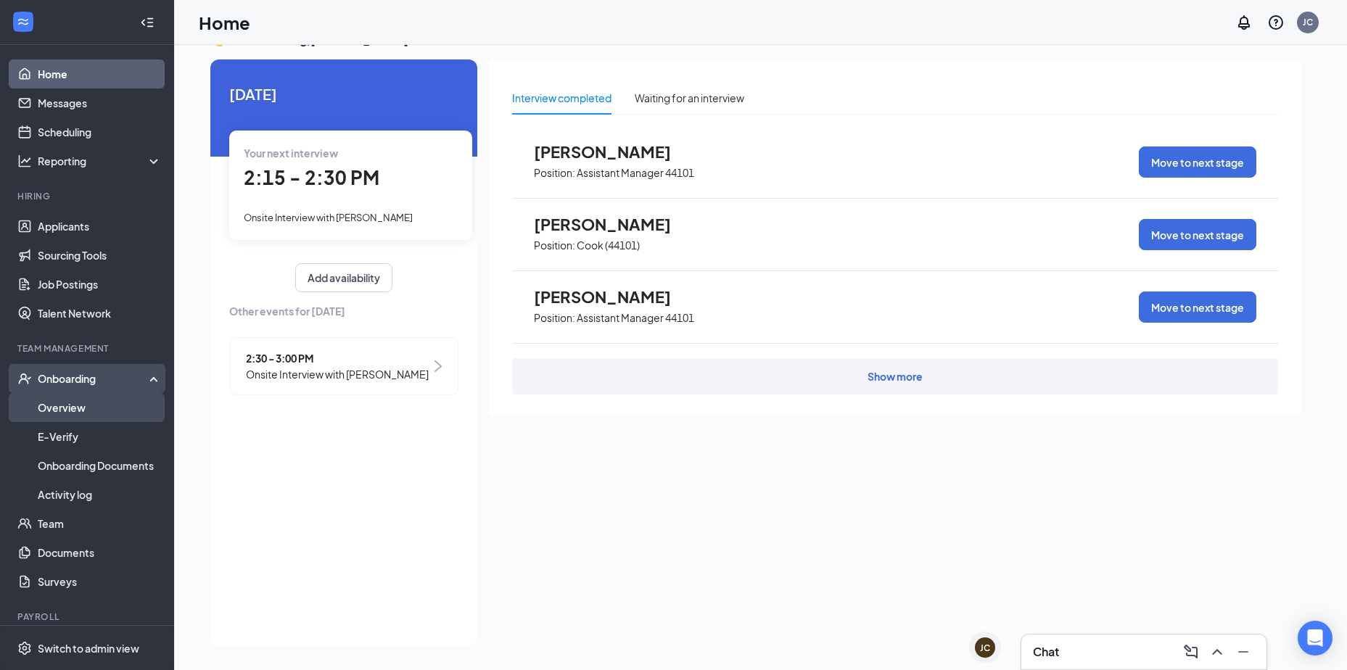
click at [68, 407] on link "Overview" at bounding box center [100, 407] width 124 height 29
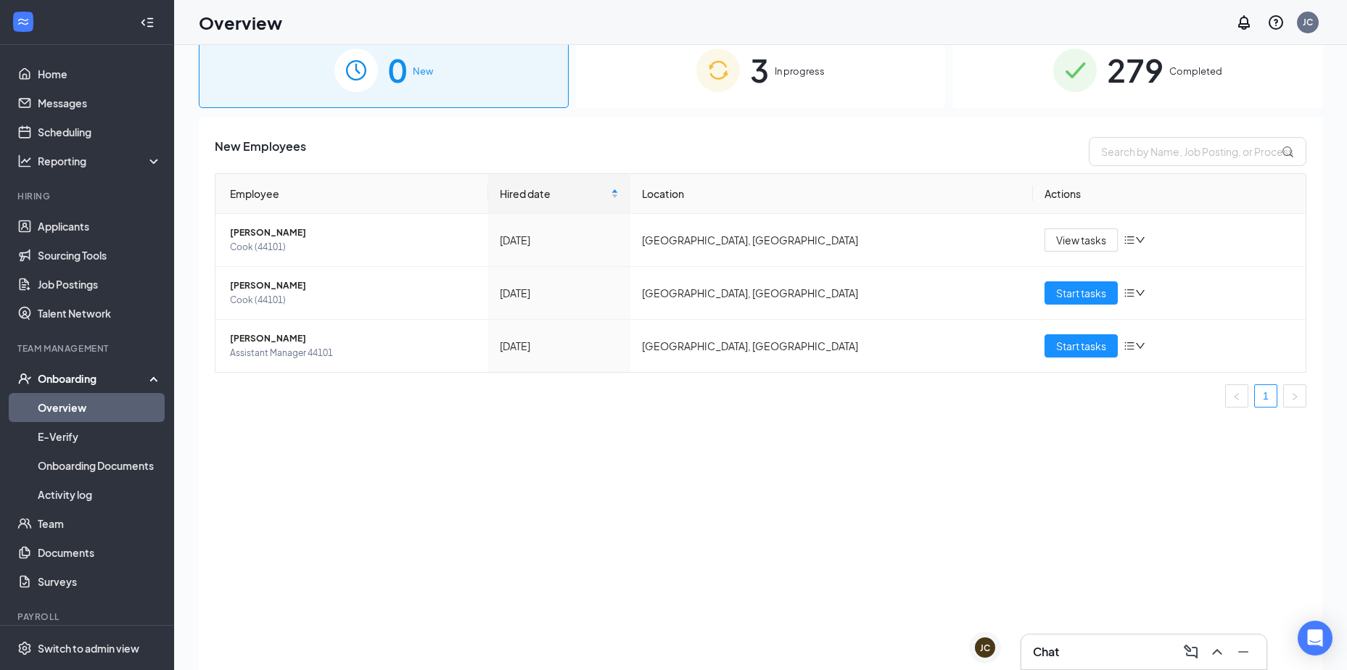
click at [724, 70] on img at bounding box center [718, 71] width 44 height 44
